Goal: Check status: Check status

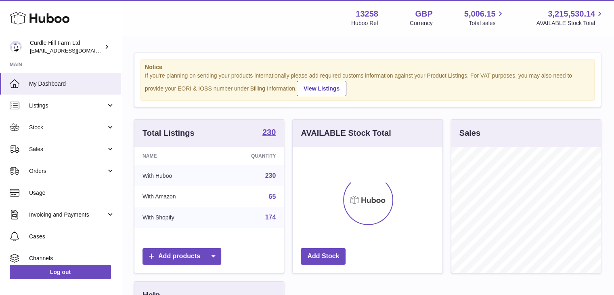
scroll to position [126, 150]
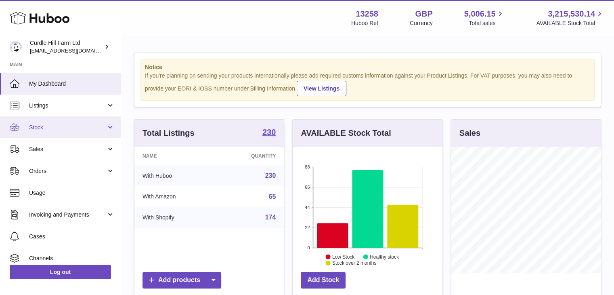
click at [38, 130] on span "Stock" at bounding box center [67, 127] width 77 height 8
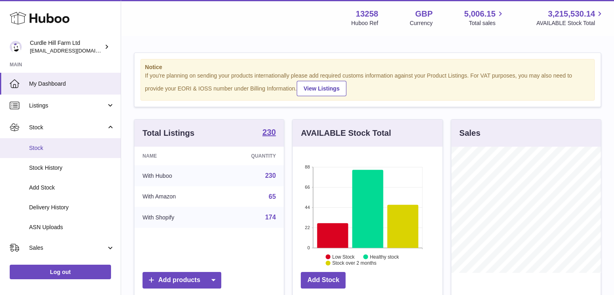
click at [65, 153] on link "Stock" at bounding box center [60, 148] width 121 height 20
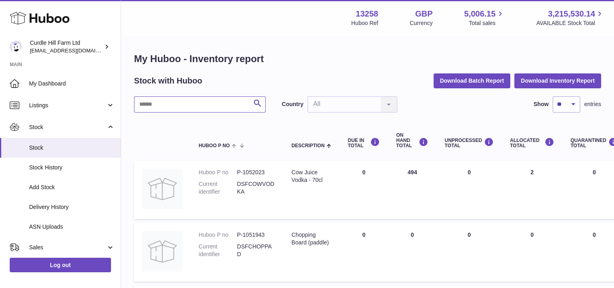
click at [228, 104] on input "text" at bounding box center [200, 104] width 132 height 16
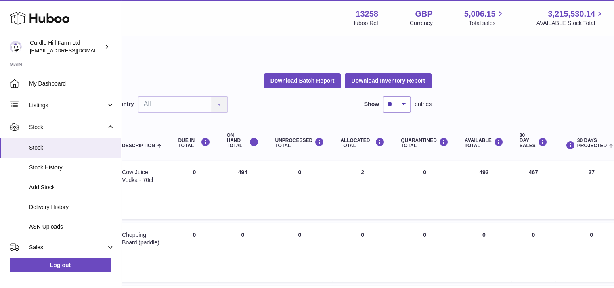
scroll to position [0, 237]
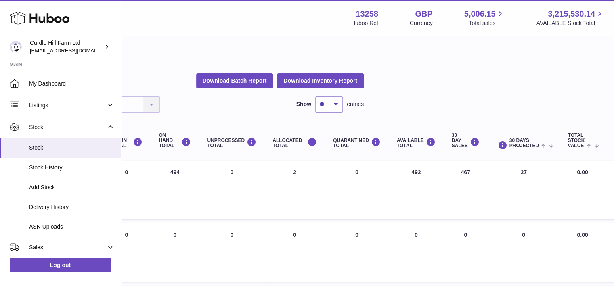
drag, startPoint x: 419, startPoint y: 172, endPoint x: 395, endPoint y: 169, distance: 23.5
click at [395, 169] on td "AVAILABLE Total 492" at bounding box center [416, 190] width 55 height 59
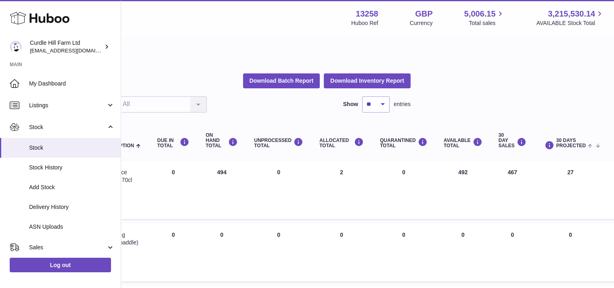
scroll to position [0, 192]
click at [475, 169] on td "AVAILABLE Total 492" at bounding box center [461, 190] width 55 height 59
